Goal: Check status: Check status

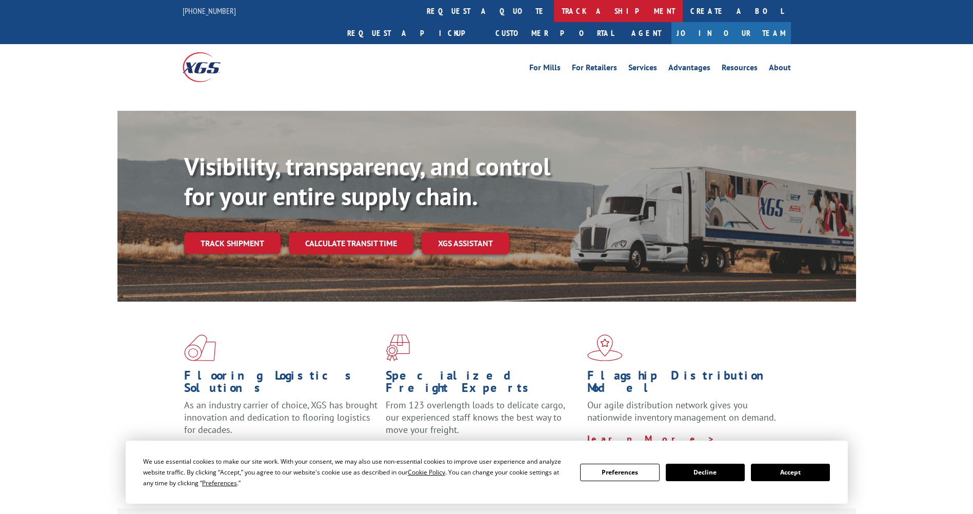
click at [554, 12] on link "track a shipment" at bounding box center [618, 11] width 129 height 22
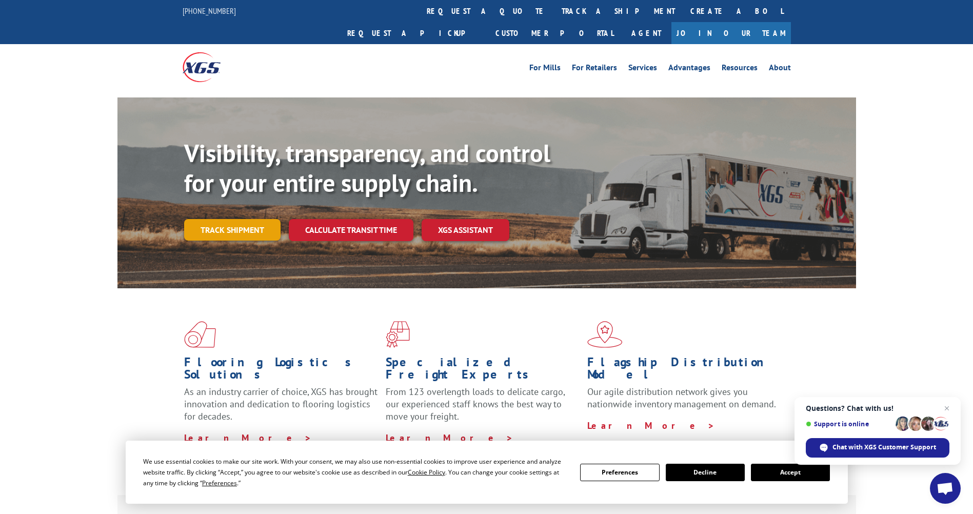
click at [233, 219] on link "Track shipment" at bounding box center [232, 230] width 96 height 22
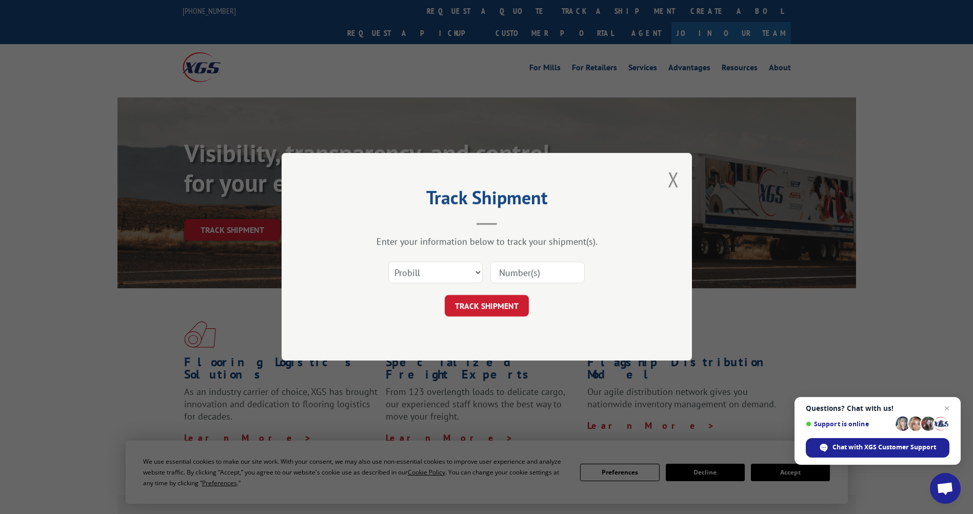
click at [526, 271] on input at bounding box center [538, 273] width 94 height 22
type input "17601219"
click at [479, 301] on button "TRACK SHIPMENT" at bounding box center [487, 307] width 84 height 22
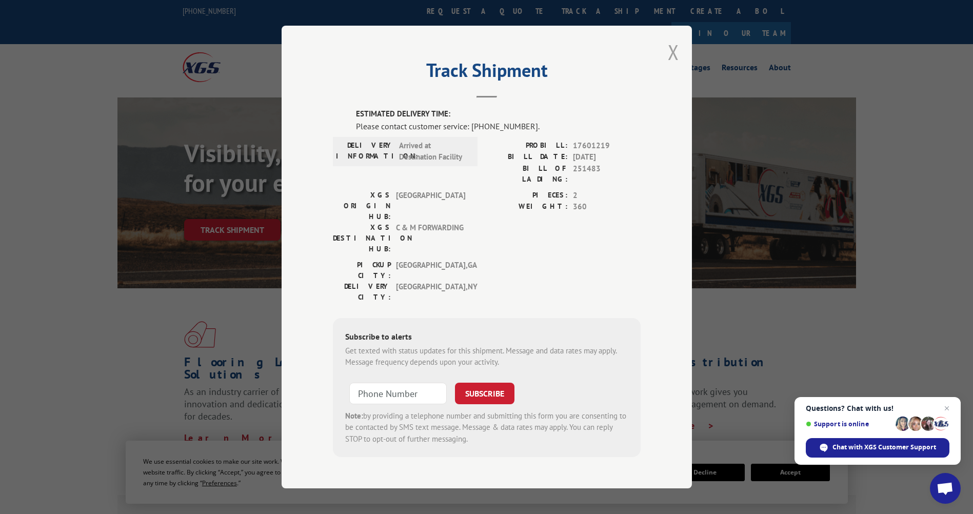
click at [675, 57] on button "Close modal" at bounding box center [673, 51] width 11 height 27
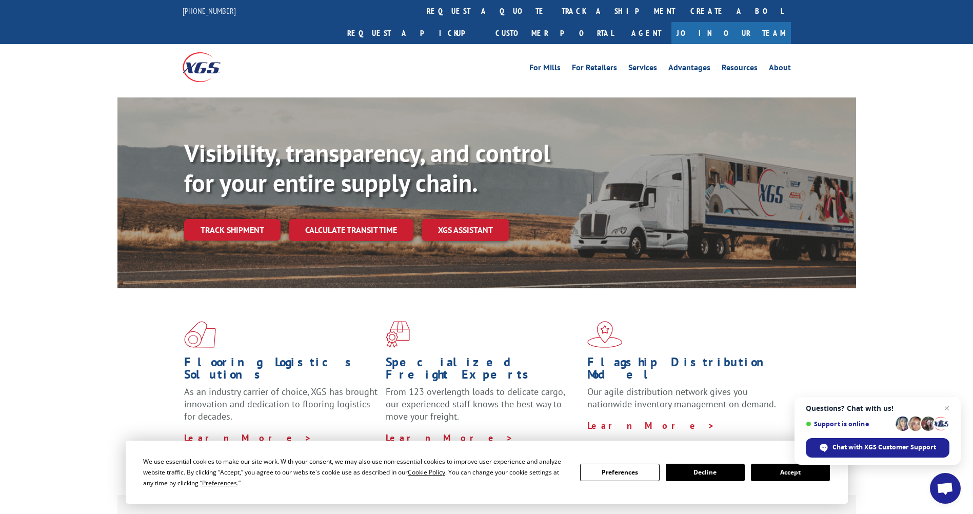
click at [223, 191] on div "Visibility, transparency, and control for your entire supply chain. Track shipm…" at bounding box center [520, 210] width 672 height 143
click at [223, 219] on link "Track shipment" at bounding box center [232, 230] width 96 height 22
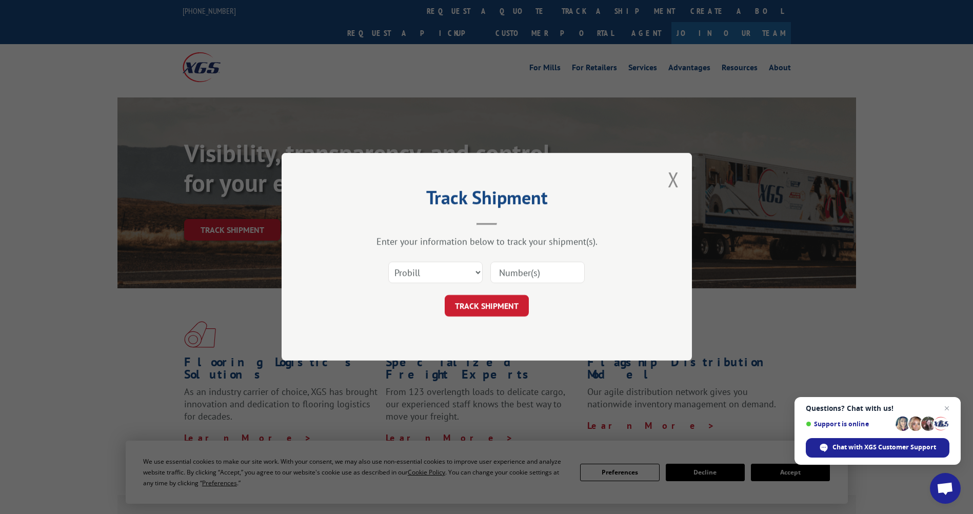
click at [533, 269] on input at bounding box center [538, 273] width 94 height 22
type input "17601219"
click at [496, 308] on button "TRACK SHIPMENT" at bounding box center [487, 307] width 84 height 22
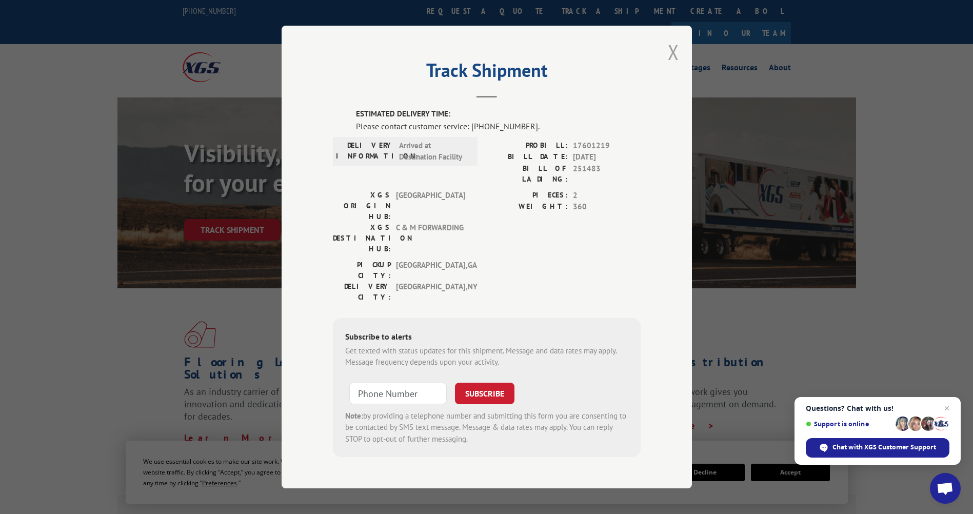
click at [673, 58] on button "Close modal" at bounding box center [673, 51] width 11 height 27
